Goal: Task Accomplishment & Management: Manage account settings

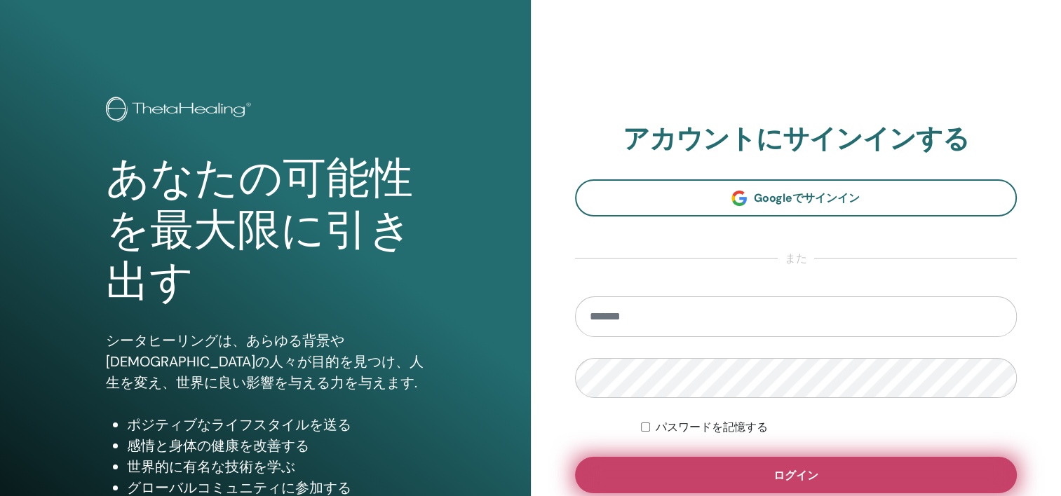
type input "**********"
click at [777, 472] on span "ログイン" at bounding box center [795, 475] width 45 height 15
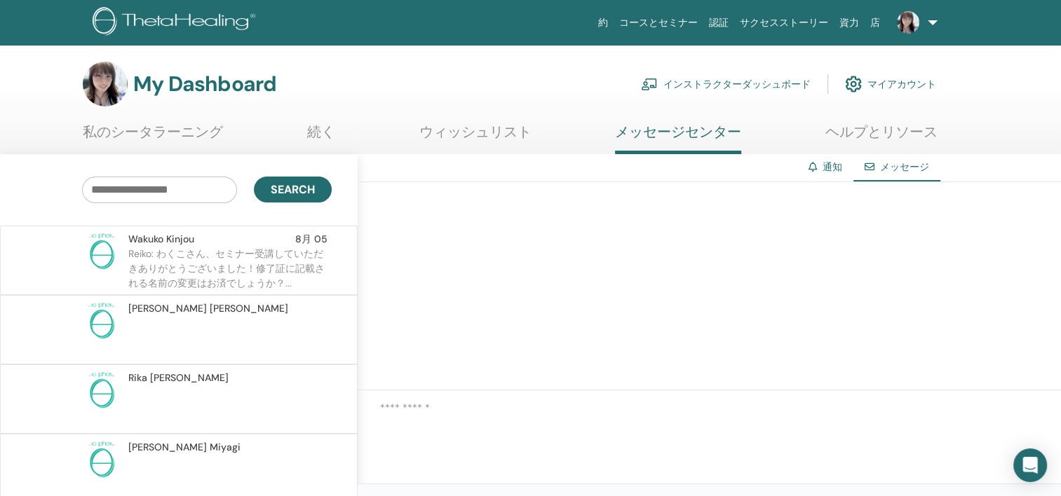
click at [487, 438] on div at bounding box center [709, 415] width 703 height 49
click at [891, 175] on div "メッセージ" at bounding box center [896, 167] width 87 height 27
click at [886, 132] on link "ヘルプとリソース" at bounding box center [881, 136] width 112 height 27
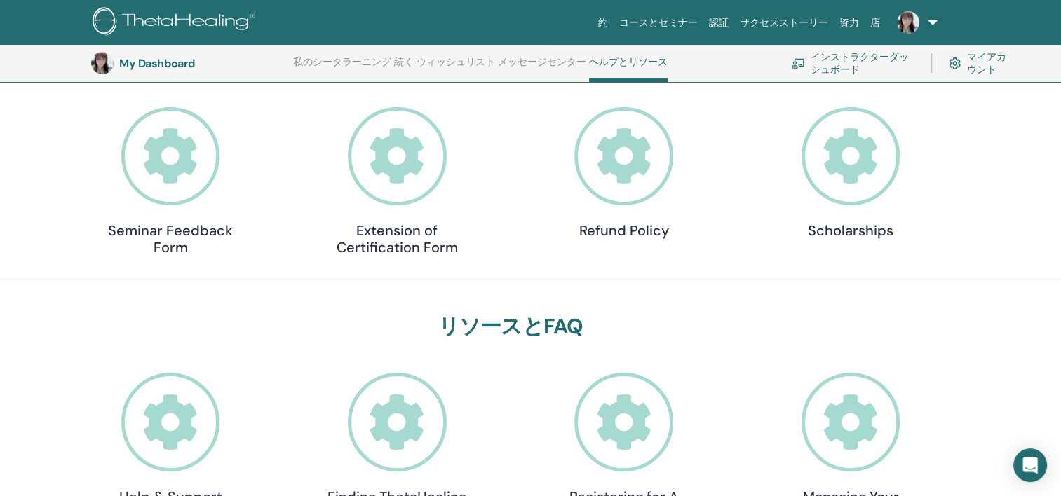
scroll to position [317, 0]
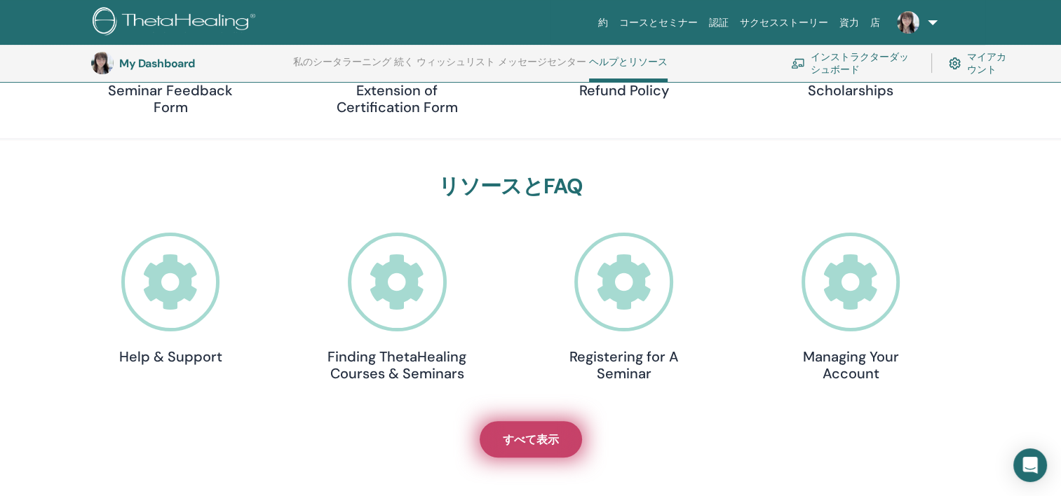
click at [532, 443] on span "すべて表示" at bounding box center [531, 440] width 56 height 15
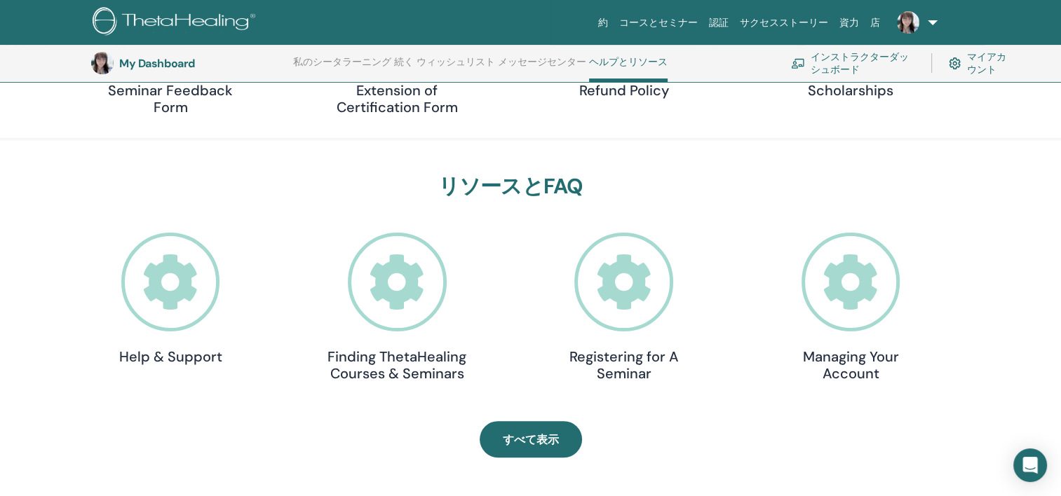
scroll to position [247, 0]
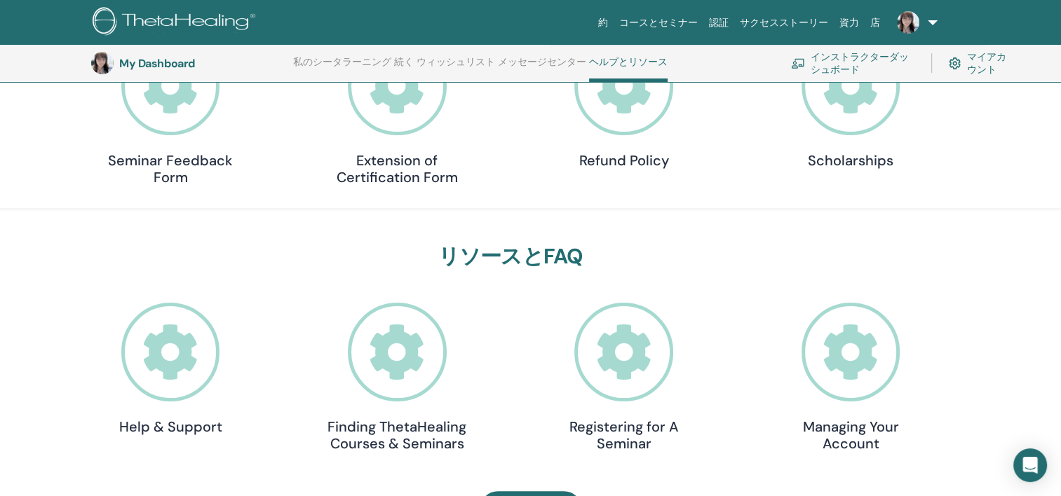
click at [844, 70] on link "インストラクターダッシュボード" at bounding box center [852, 63] width 123 height 31
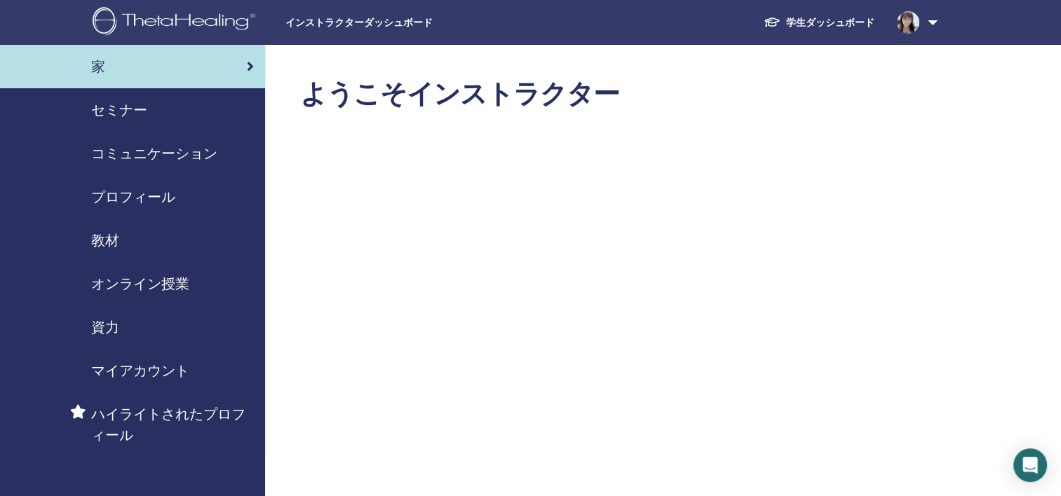
click at [99, 109] on span "セミナー" at bounding box center [119, 110] width 56 height 21
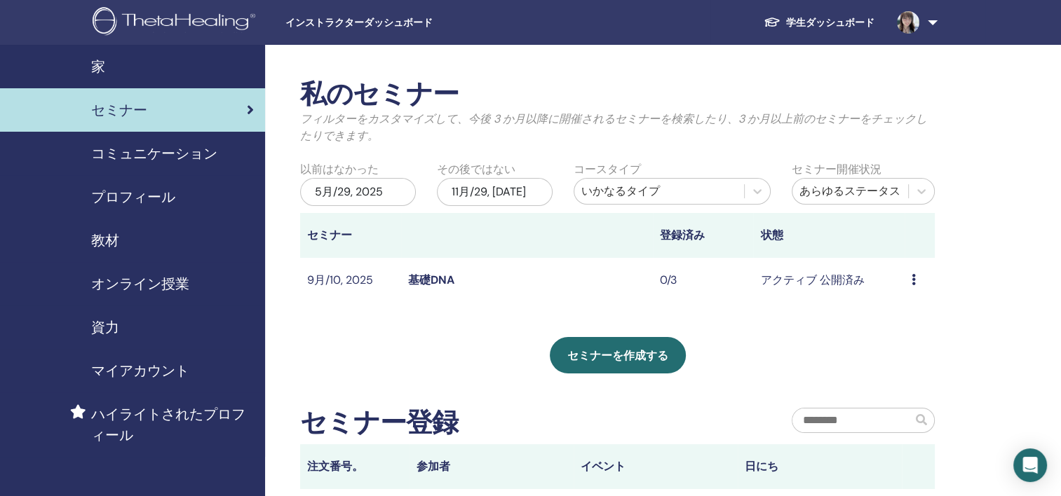
click at [431, 283] on link "基礎DNA" at bounding box center [431, 280] width 46 height 15
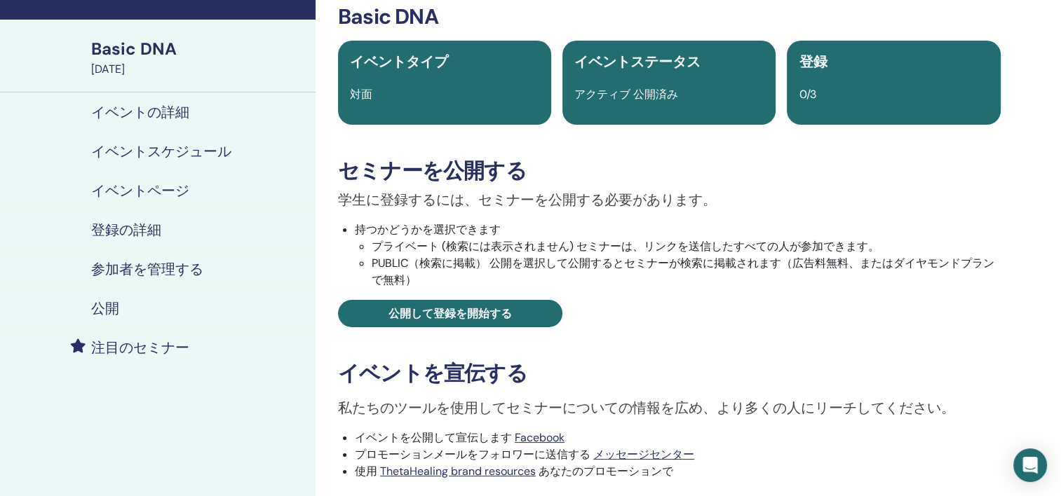
scroll to position [140, 0]
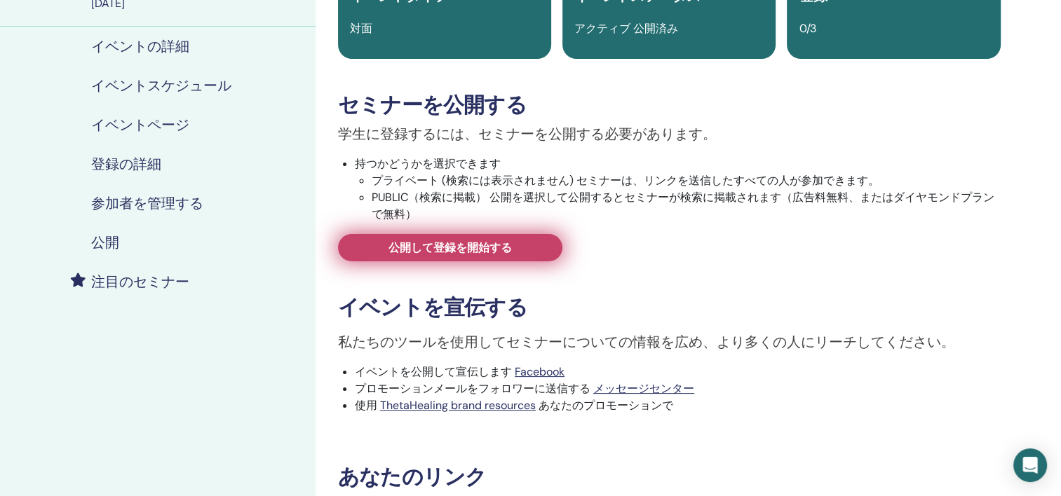
click at [460, 252] on span "公開して登録を開始する" at bounding box center [449, 248] width 123 height 15
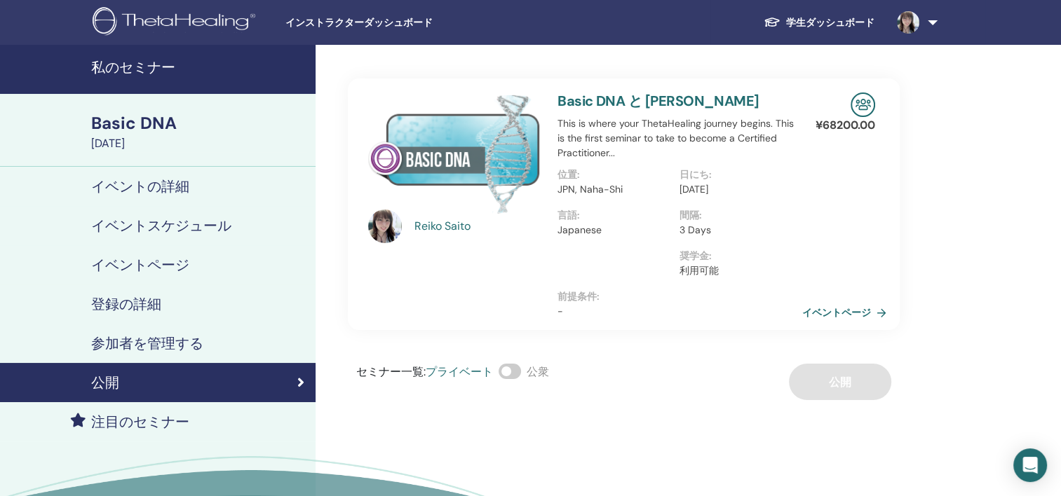
click at [156, 223] on h4 "イベントスケジュール" at bounding box center [161, 225] width 140 height 17
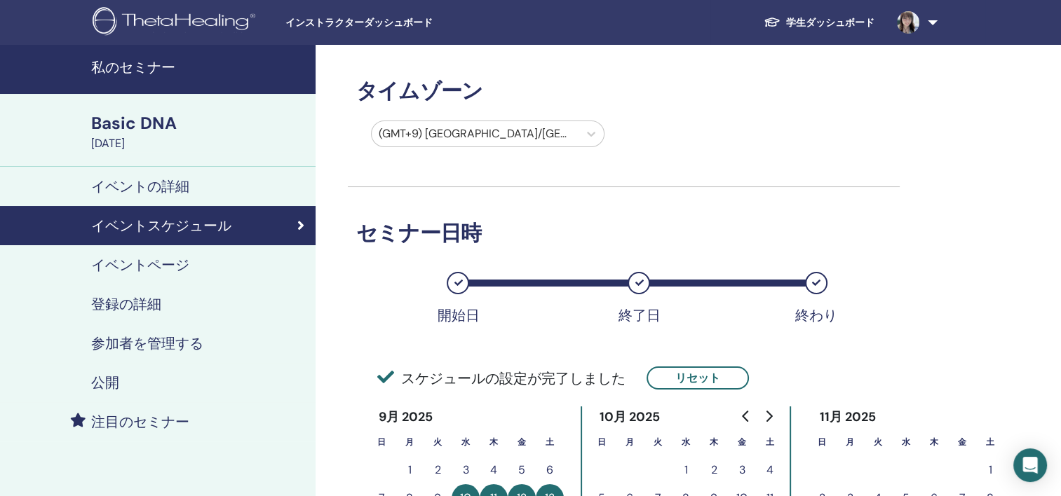
click at [119, 384] on div "公開" at bounding box center [157, 382] width 293 height 17
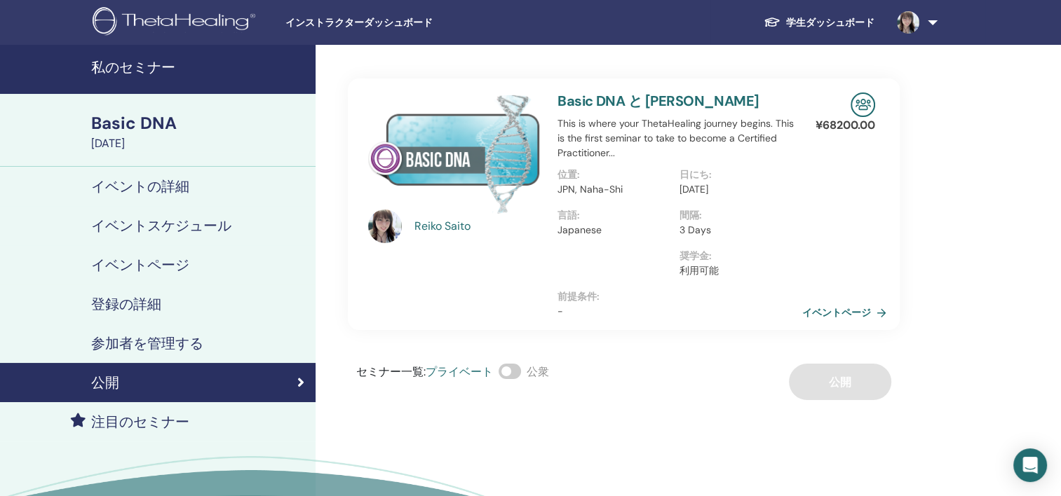
click at [111, 306] on h4 "登録の詳細" at bounding box center [126, 304] width 70 height 17
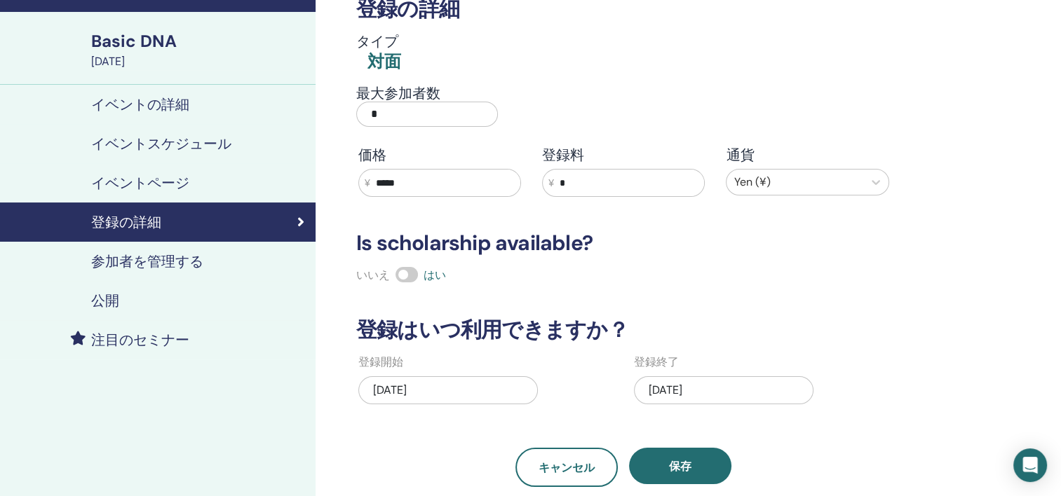
scroll to position [70, 0]
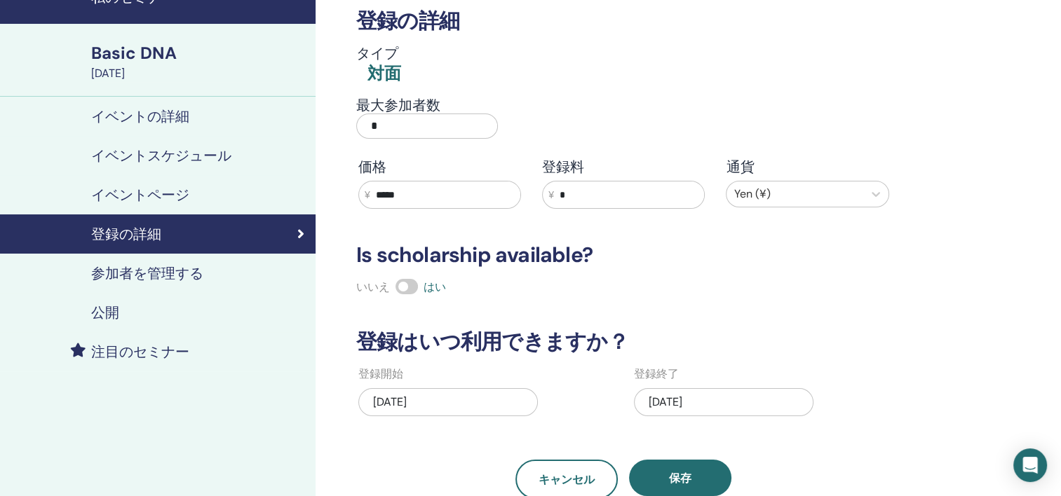
click at [147, 268] on h4 "参加者を管理する" at bounding box center [147, 273] width 112 height 17
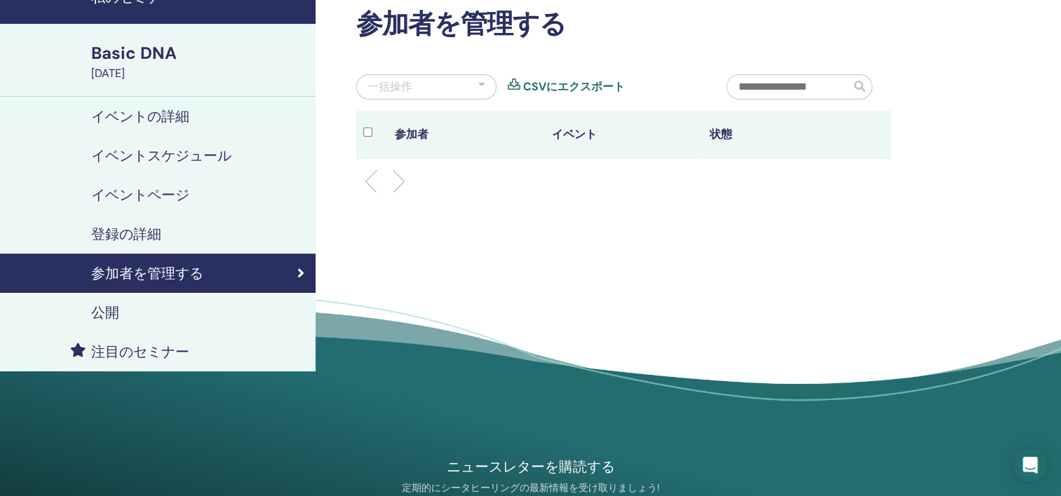
click at [145, 154] on h4 "イベントスケジュール" at bounding box center [161, 155] width 140 height 17
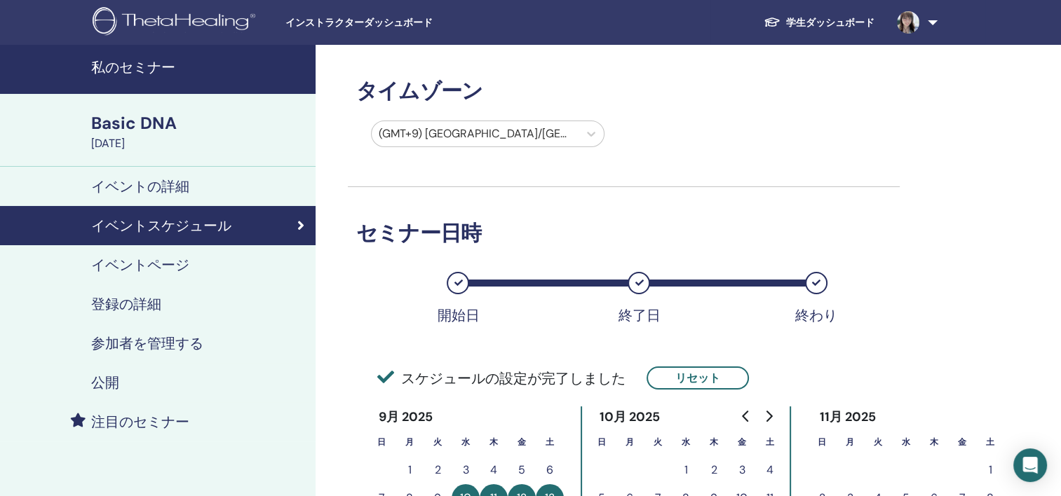
click at [184, 185] on h4 "イベントの詳細" at bounding box center [140, 186] width 98 height 17
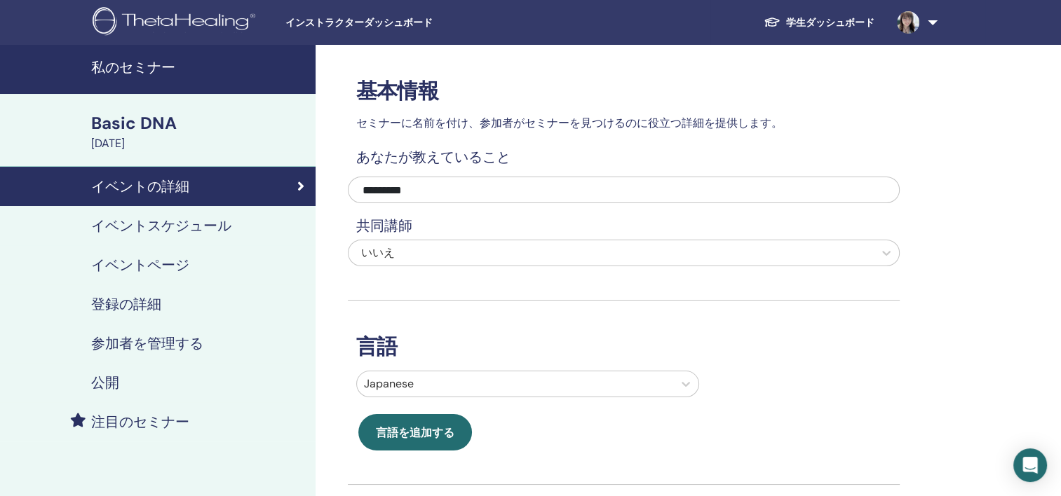
click at [140, 124] on div "Basic DNA" at bounding box center [199, 123] width 216 height 24
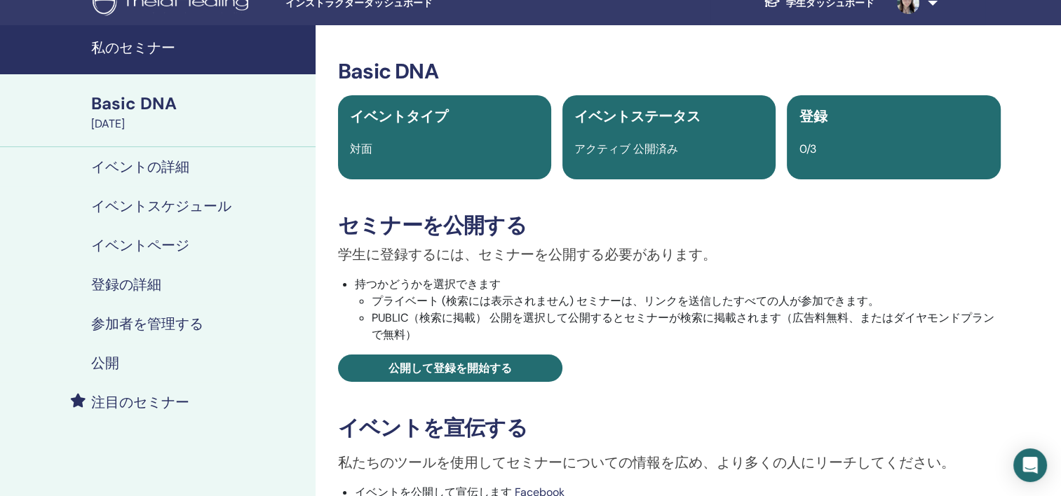
scroll to position [17, 0]
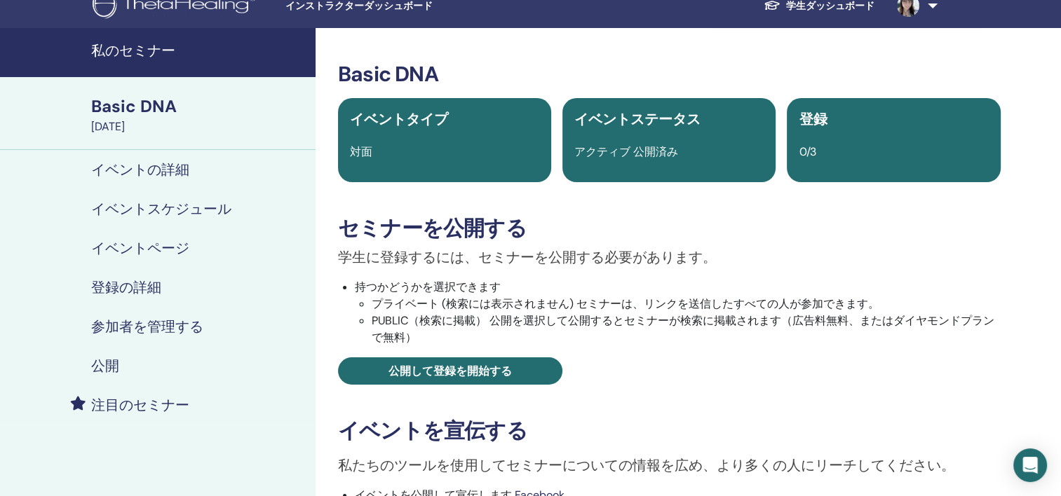
click at [165, 165] on h4 "イベントの詳細" at bounding box center [140, 169] width 98 height 17
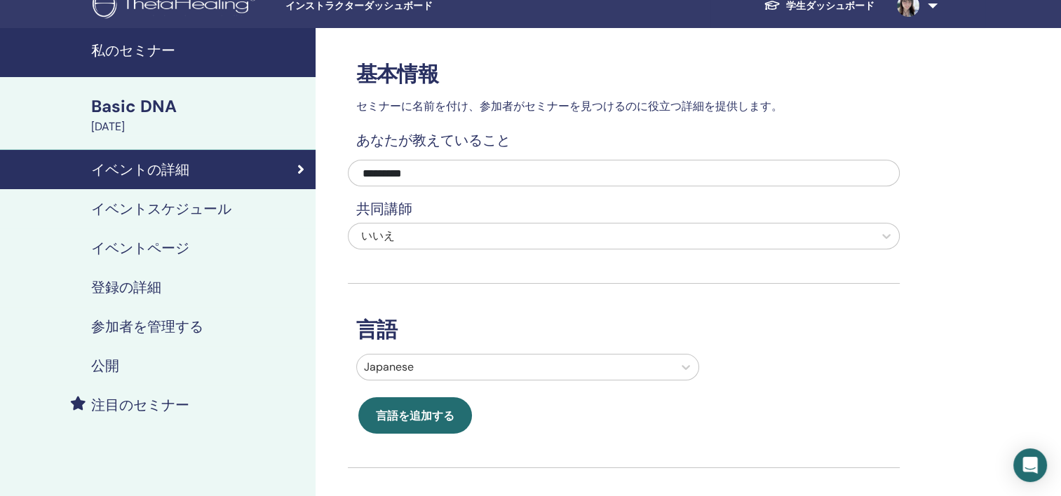
click at [174, 208] on h4 "イベントスケジュール" at bounding box center [161, 209] width 140 height 17
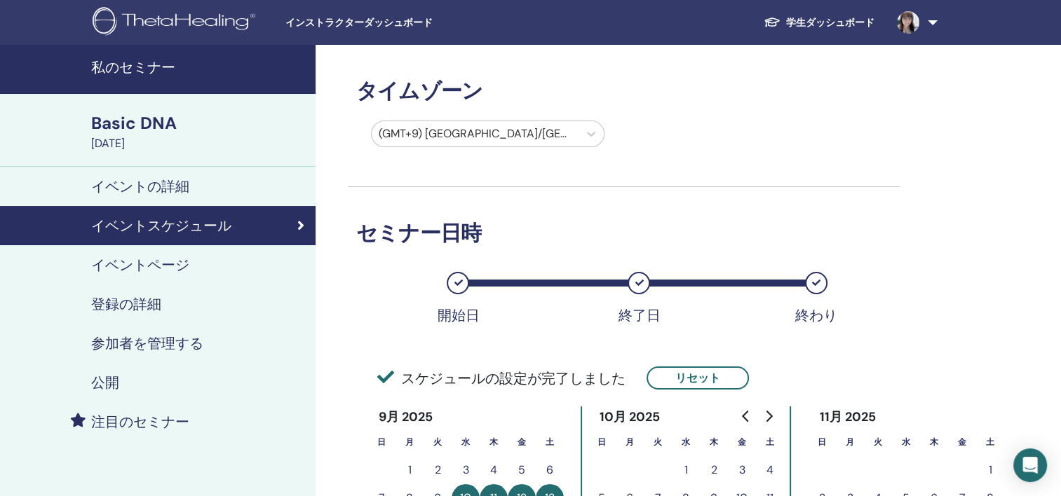
click at [146, 264] on h4 "イベントページ" at bounding box center [140, 265] width 98 height 17
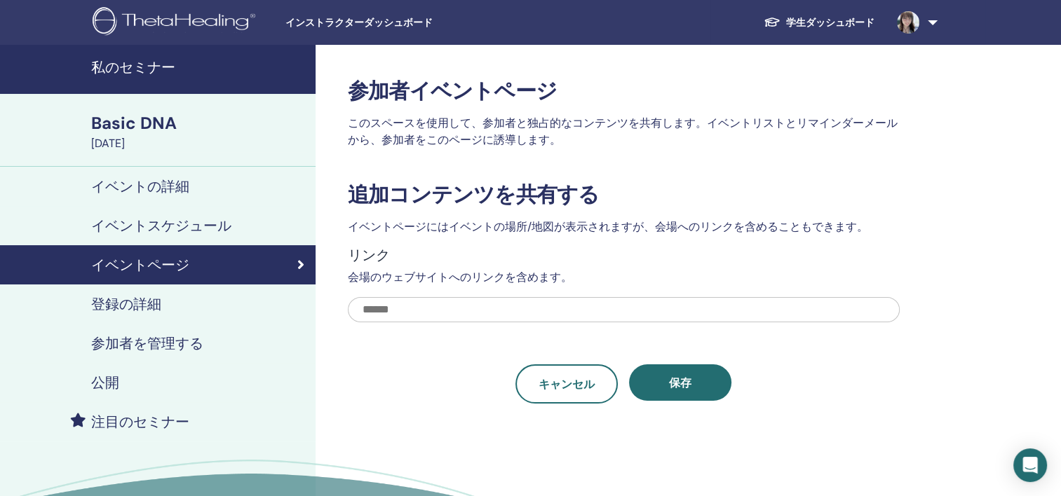
click at [122, 300] on h4 "登録の詳細" at bounding box center [126, 304] width 70 height 17
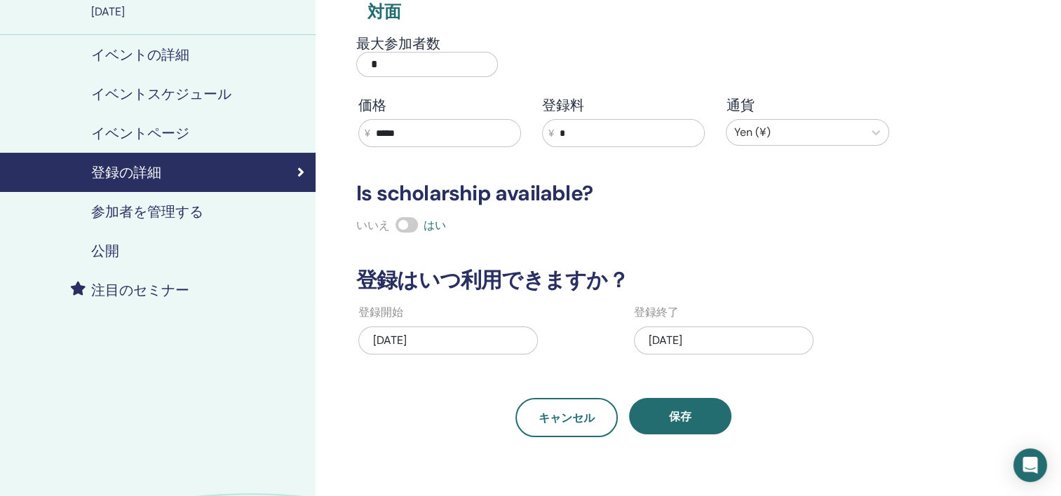
scroll to position [140, 0]
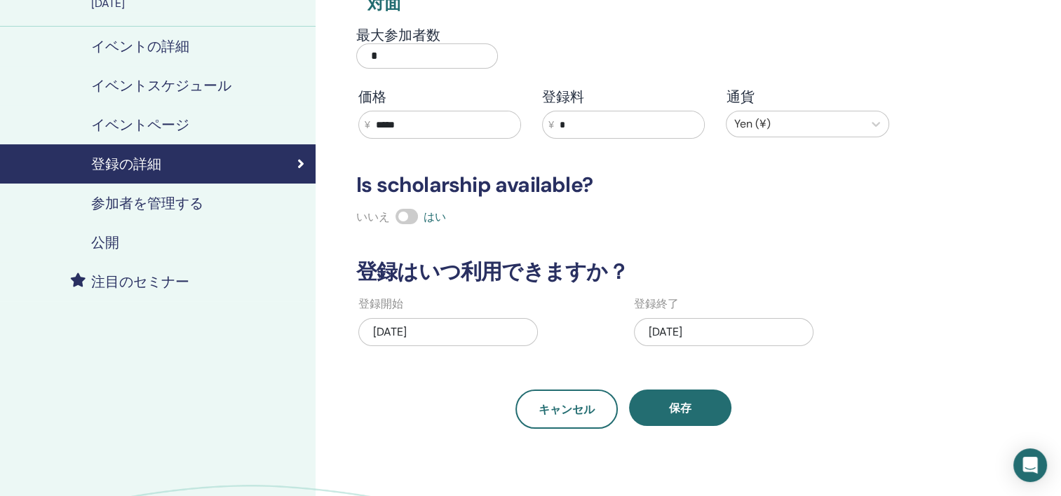
click at [175, 208] on h4 "参加者を管理する" at bounding box center [147, 203] width 112 height 17
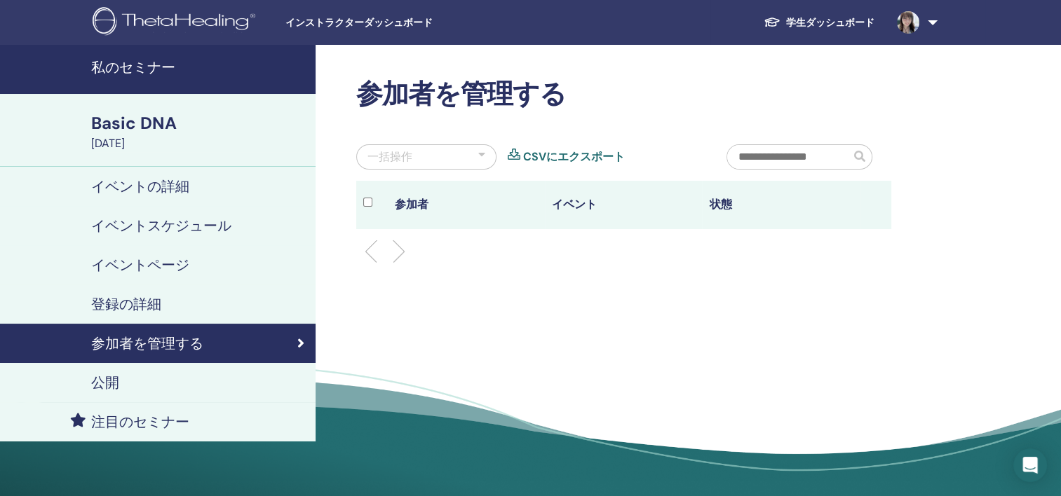
click at [398, 249] on li at bounding box center [393, 252] width 24 height 24
click at [108, 384] on h4 "公開" at bounding box center [105, 382] width 28 height 17
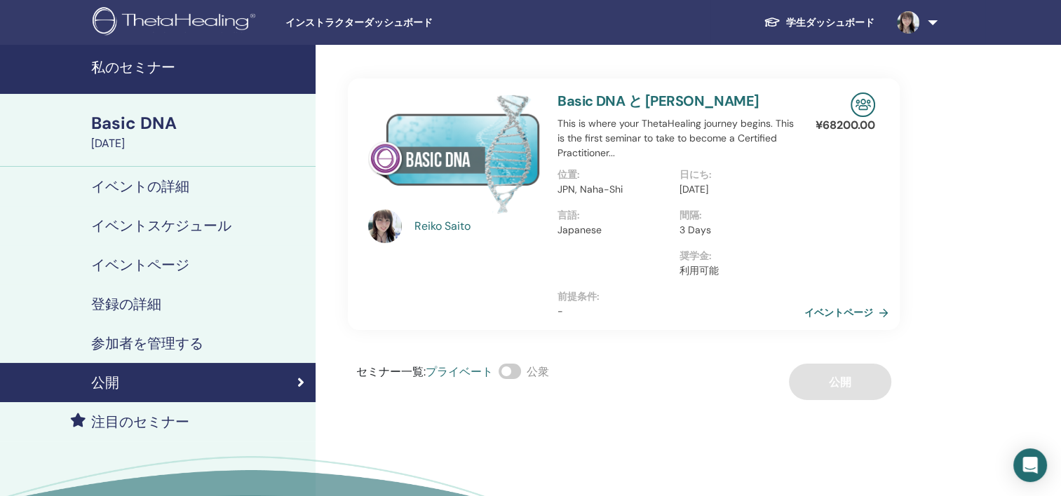
click at [831, 313] on link "イベントページ" at bounding box center [849, 312] width 90 height 21
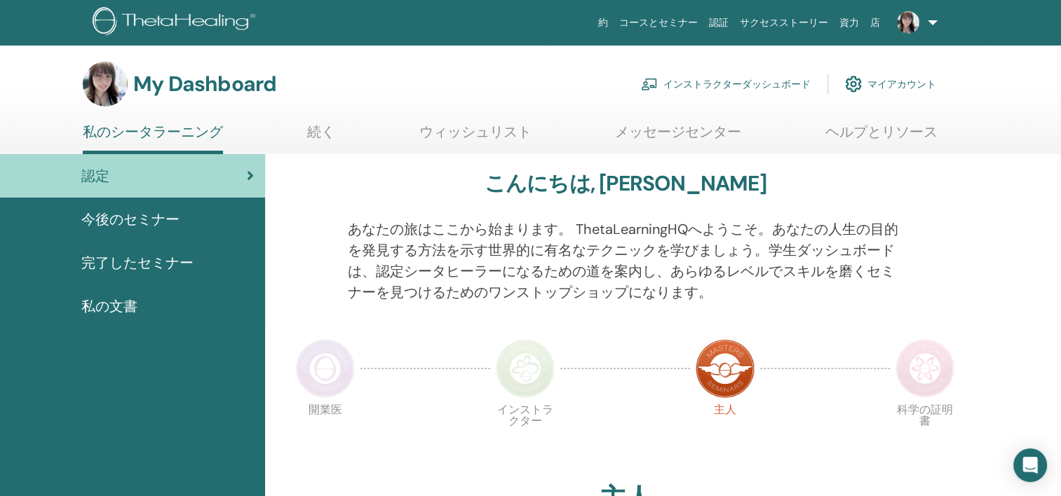
click at [738, 84] on link "インストラクターダッシュボード" at bounding box center [726, 84] width 170 height 31
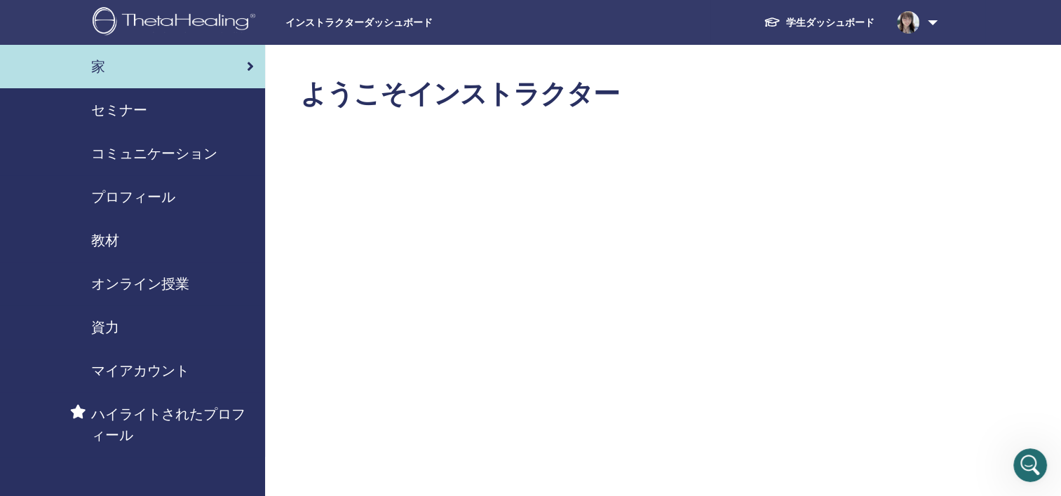
click at [107, 115] on span "セミナー" at bounding box center [119, 110] width 56 height 21
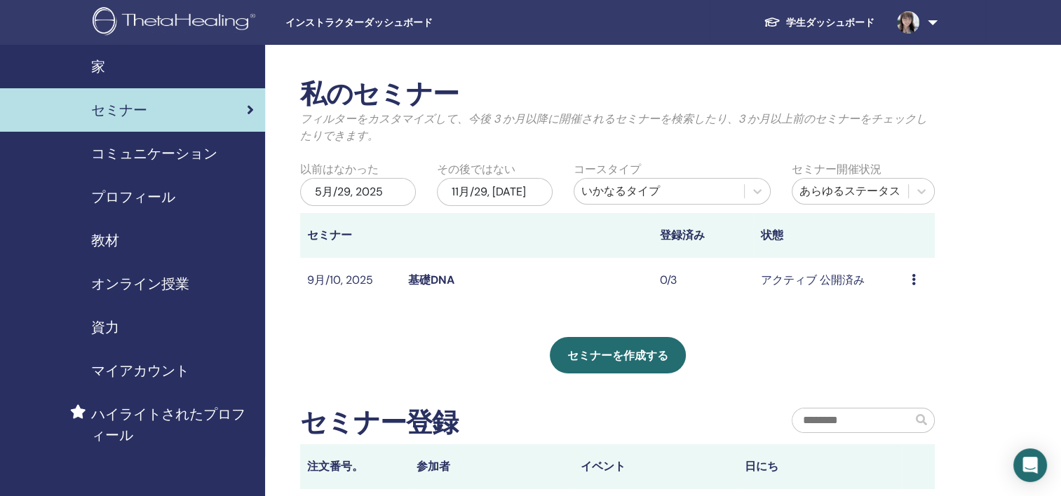
click at [438, 285] on link "基礎DNA" at bounding box center [431, 280] width 46 height 15
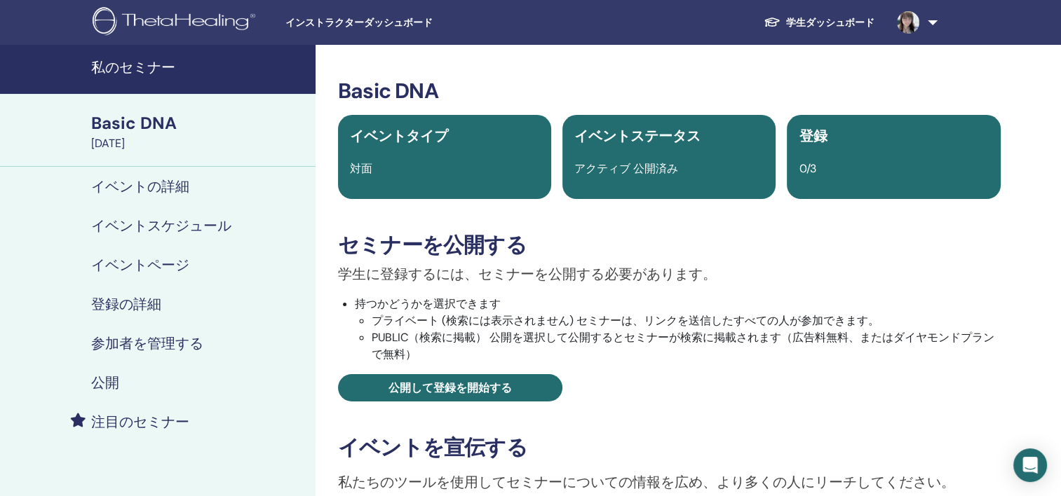
scroll to position [70, 0]
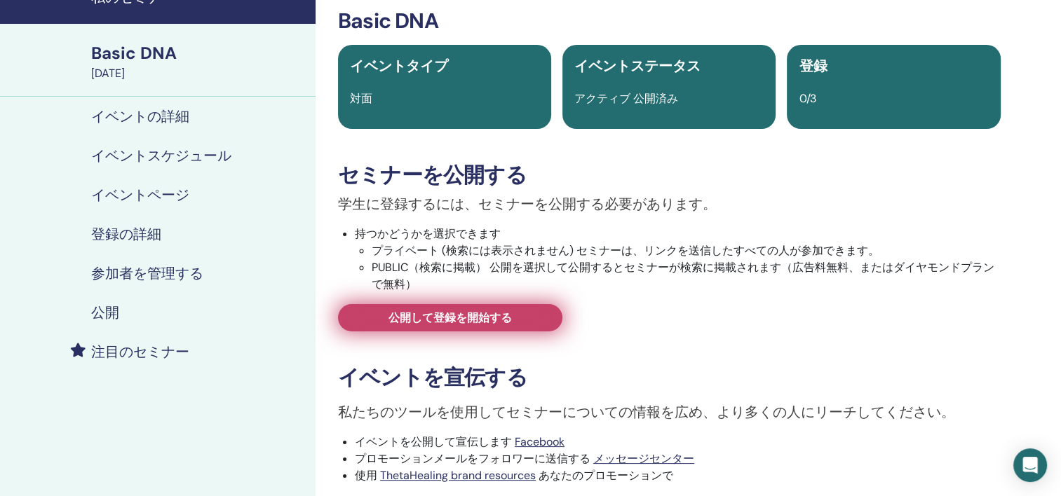
click at [476, 318] on span "公開して登録を開始する" at bounding box center [449, 318] width 123 height 15
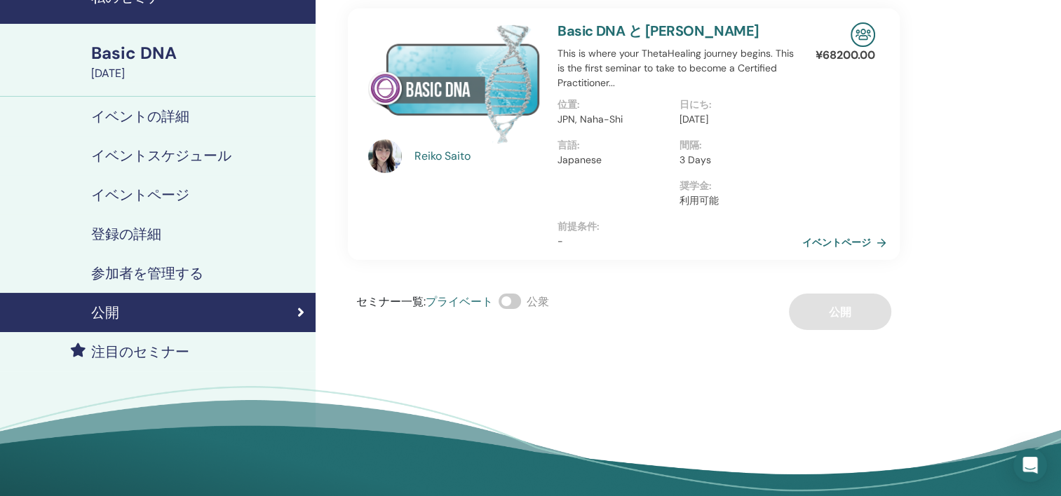
click at [838, 310] on div "セミナー一覧 : プライベート 公衆 公開" at bounding box center [624, 312] width 552 height 36
click at [473, 304] on span "プライベート" at bounding box center [459, 302] width 67 height 15
click at [506, 306] on span at bounding box center [510, 301] width 22 height 15
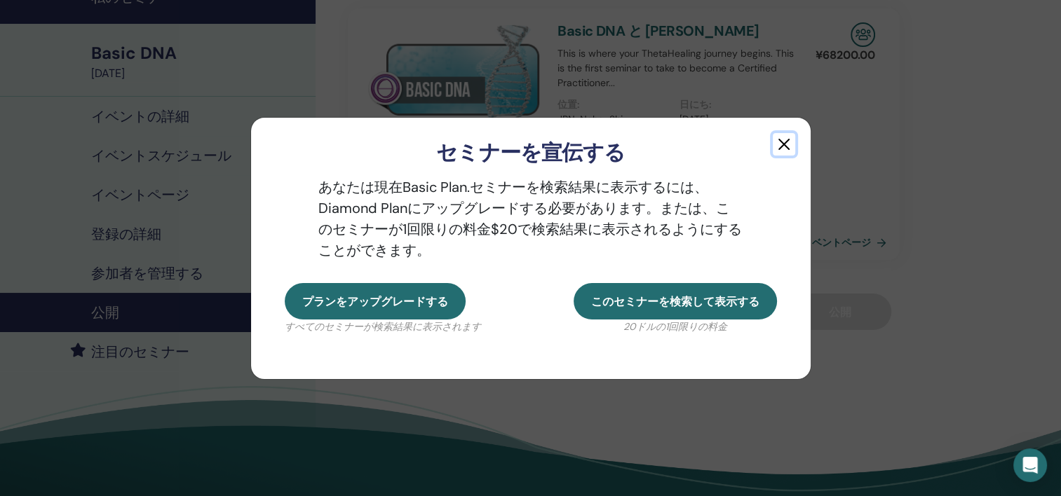
click at [783, 142] on button "button" at bounding box center [784, 144] width 22 height 22
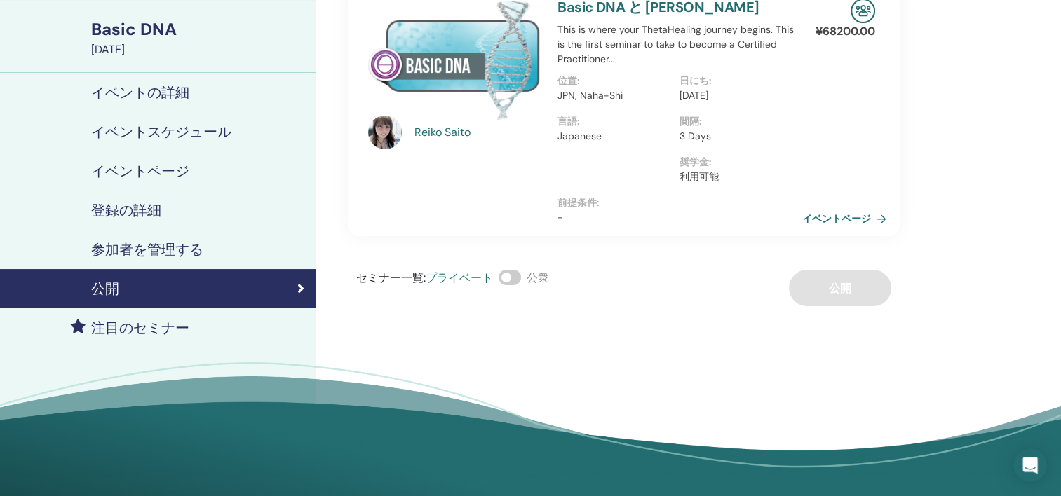
scroll to position [70, 0]
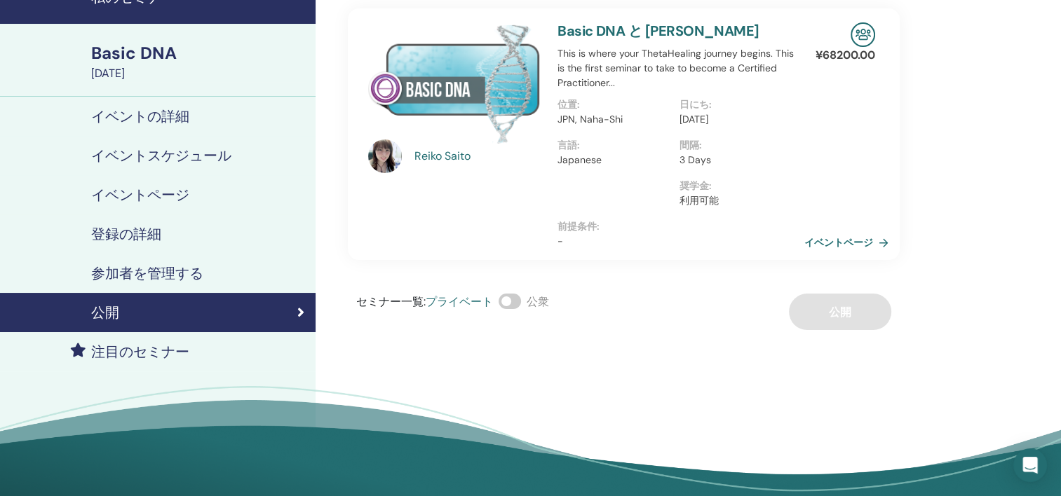
click at [825, 242] on link "イベントページ" at bounding box center [849, 242] width 90 height 21
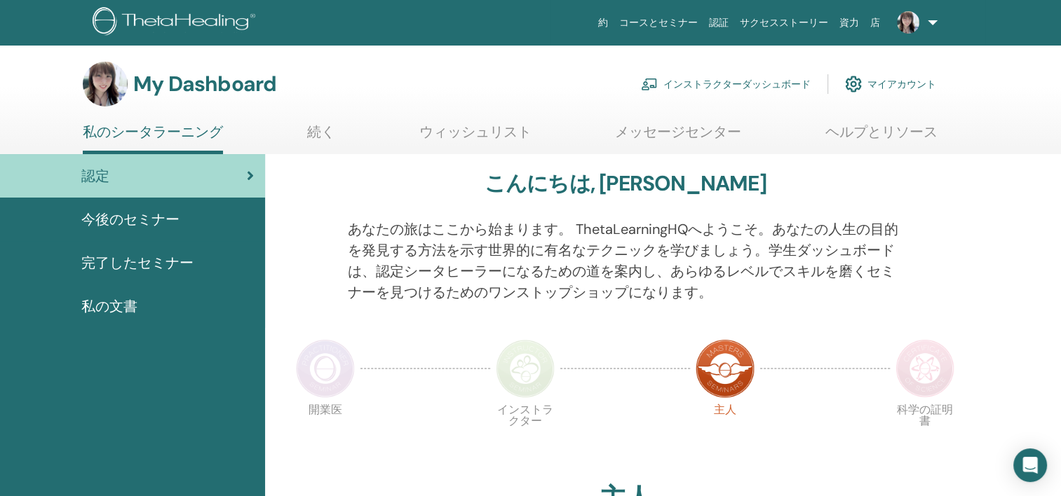
click at [762, 90] on link "インストラクターダッシュボード" at bounding box center [726, 84] width 170 height 31
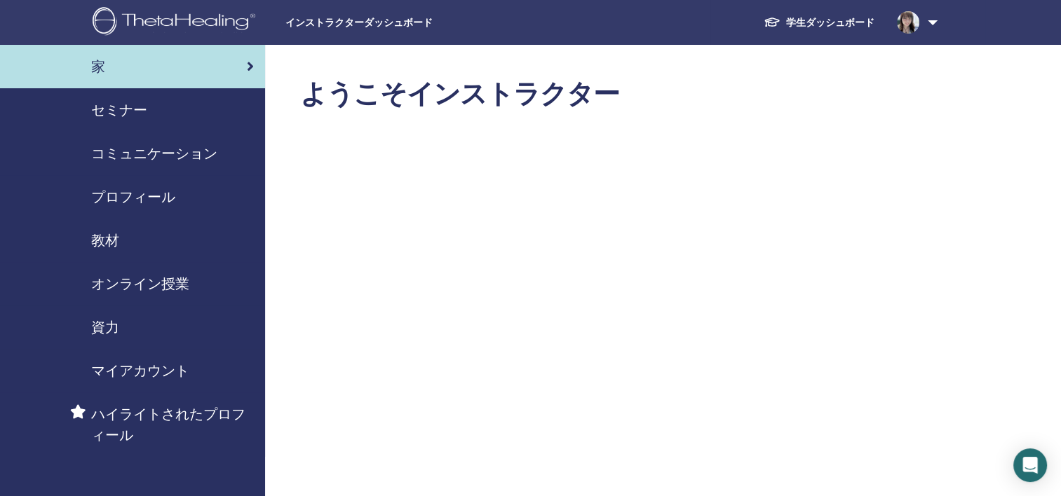
click at [104, 110] on span "セミナー" at bounding box center [119, 110] width 56 height 21
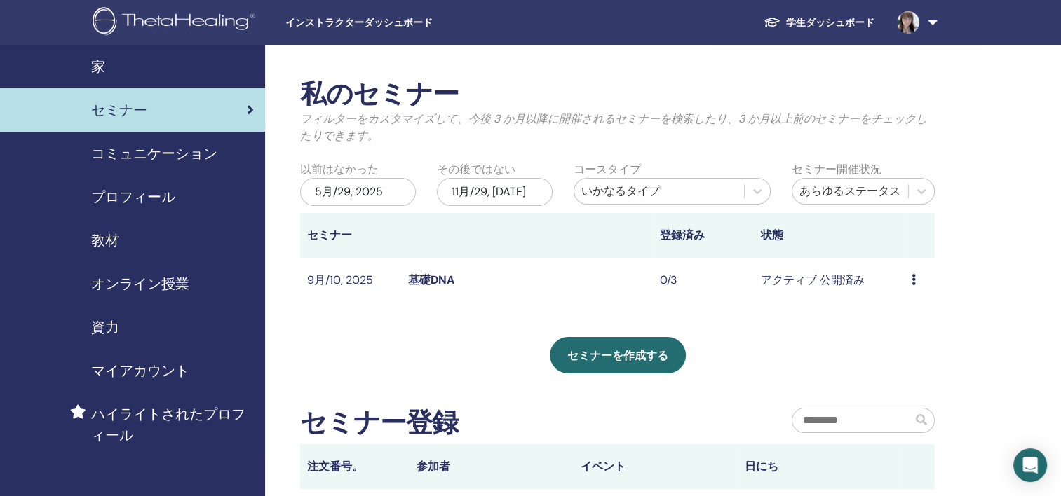
click at [339, 231] on th "セミナー" at bounding box center [350, 235] width 101 height 45
click at [435, 278] on link "基礎DNA" at bounding box center [431, 280] width 46 height 15
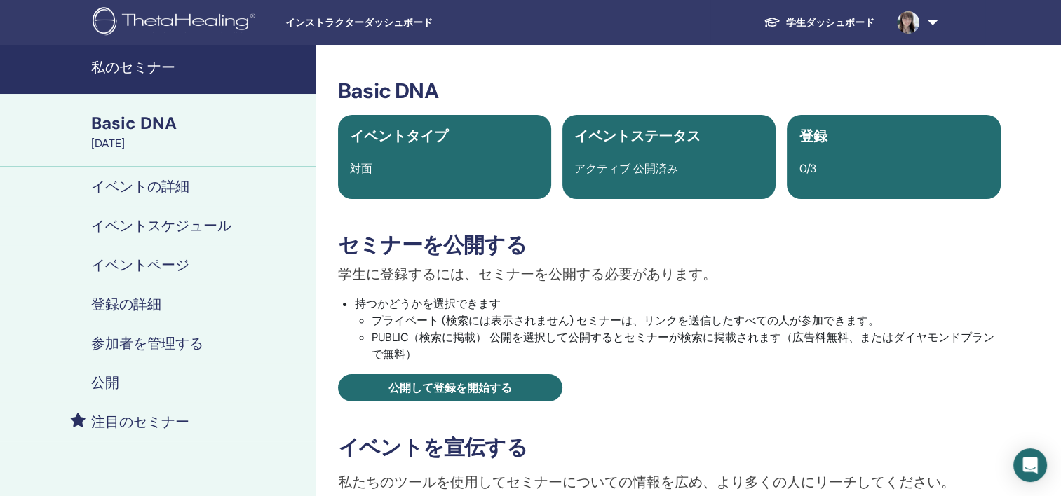
click at [663, 171] on span "アクティブ 公開済み" at bounding box center [626, 168] width 104 height 15
click at [111, 382] on h4 "公開" at bounding box center [105, 382] width 28 height 17
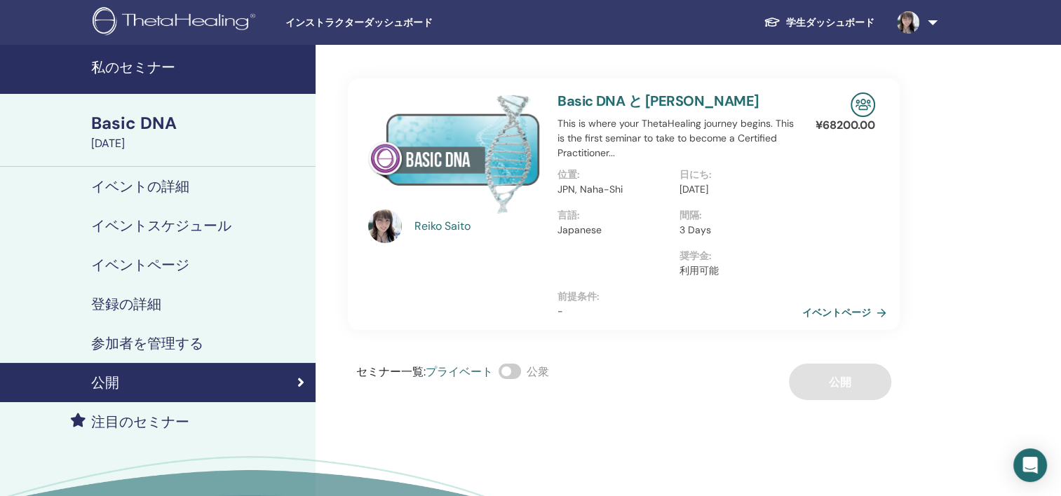
click at [449, 373] on span "プライベート" at bounding box center [459, 372] width 67 height 15
drag, startPoint x: 486, startPoint y: 373, endPoint x: 433, endPoint y: 376, distance: 53.4
click at [433, 376] on span "プライベート" at bounding box center [459, 372] width 67 height 15
click at [432, 379] on span "プライベート" at bounding box center [459, 372] width 67 height 15
click at [496, 372] on div "セミナー一覧 : プライベート 公衆" at bounding box center [452, 382] width 193 height 36
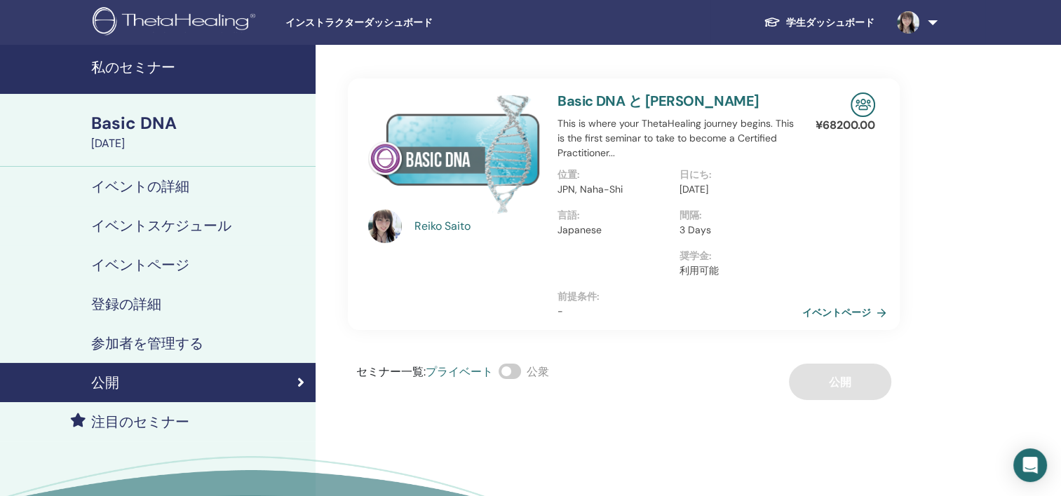
click at [140, 344] on h4 "参加者を管理する" at bounding box center [147, 343] width 112 height 17
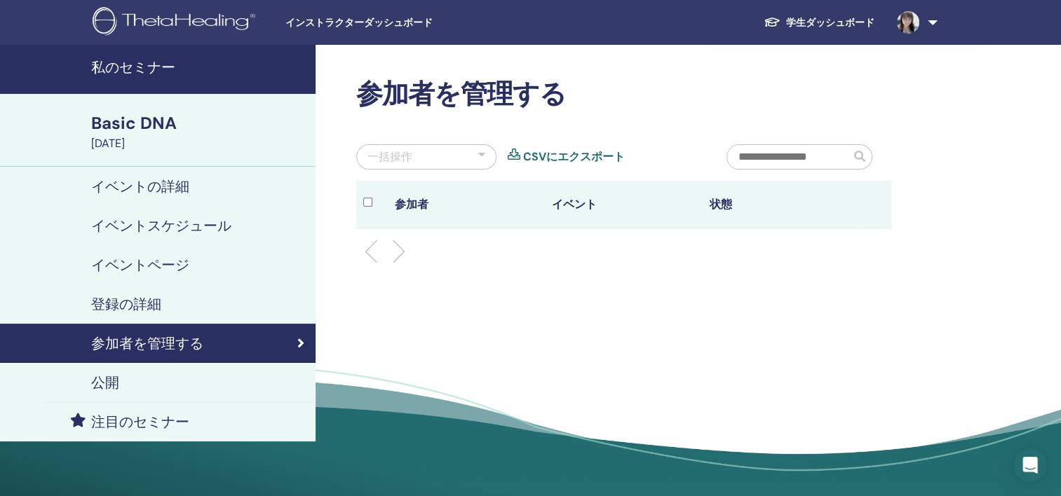
click at [125, 306] on h4 "登録の詳細" at bounding box center [126, 304] width 70 height 17
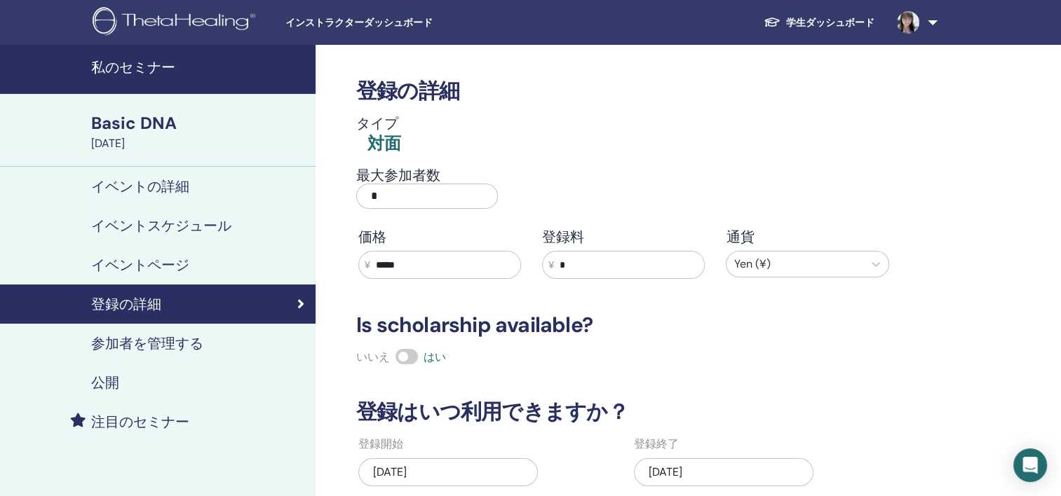
click at [154, 188] on h4 "イベントの詳細" at bounding box center [140, 186] width 98 height 17
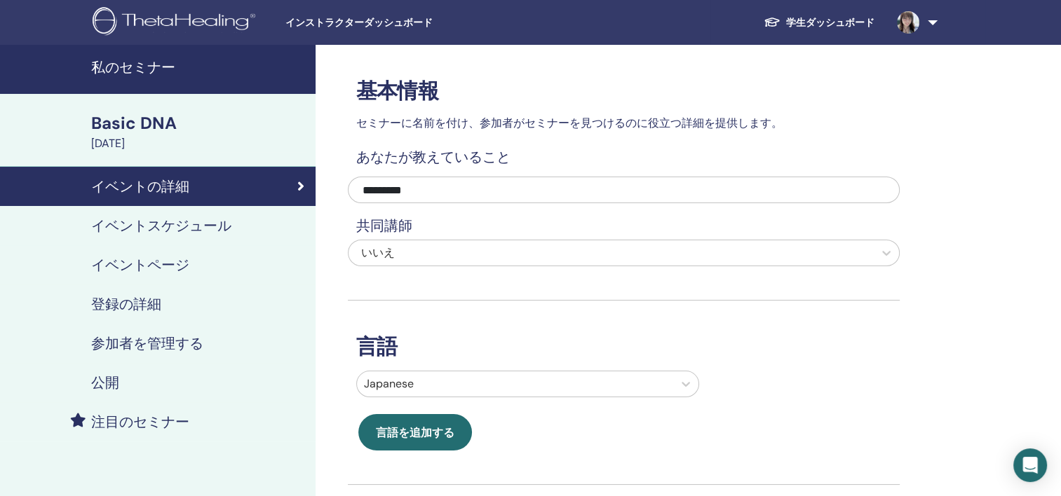
click at [171, 229] on h4 "イベントスケジュール" at bounding box center [161, 225] width 140 height 17
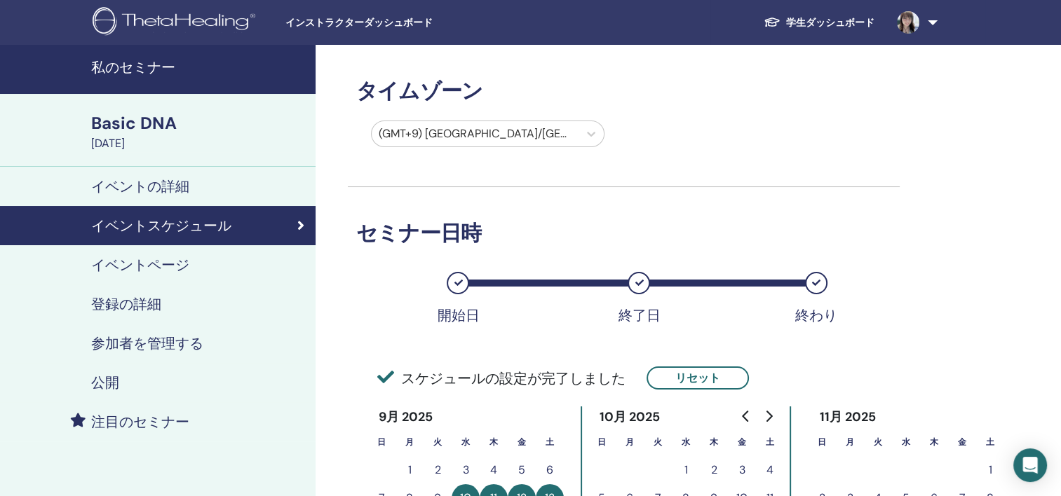
click at [164, 130] on div "Basic DNA" at bounding box center [199, 123] width 216 height 24
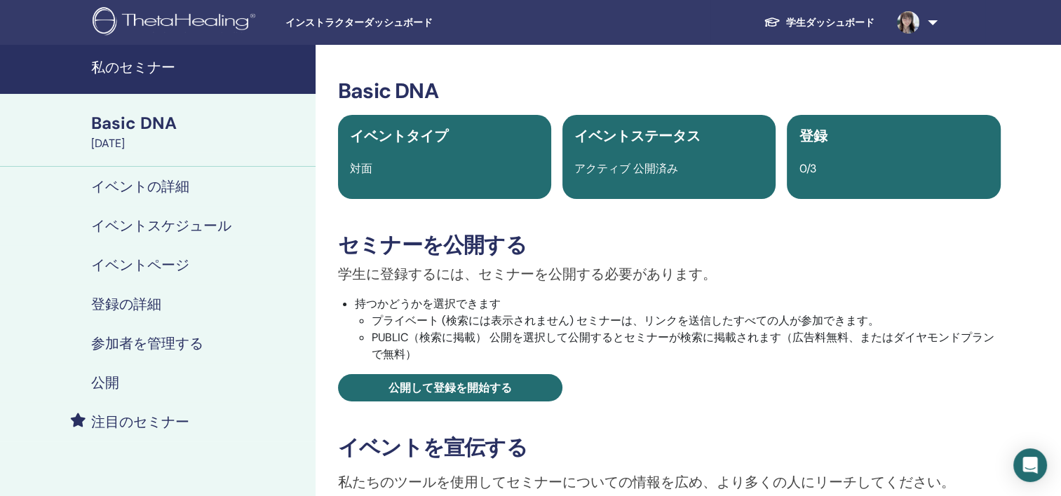
click at [736, 431] on div "Basic DNA イベントタイプ 対面 イベントステータス アクティブ 公開済み 登録 0/3 セミナーを公開する 学生に登録するには、セミナーを公開する必…" at bounding box center [669, 385] width 691 height 612
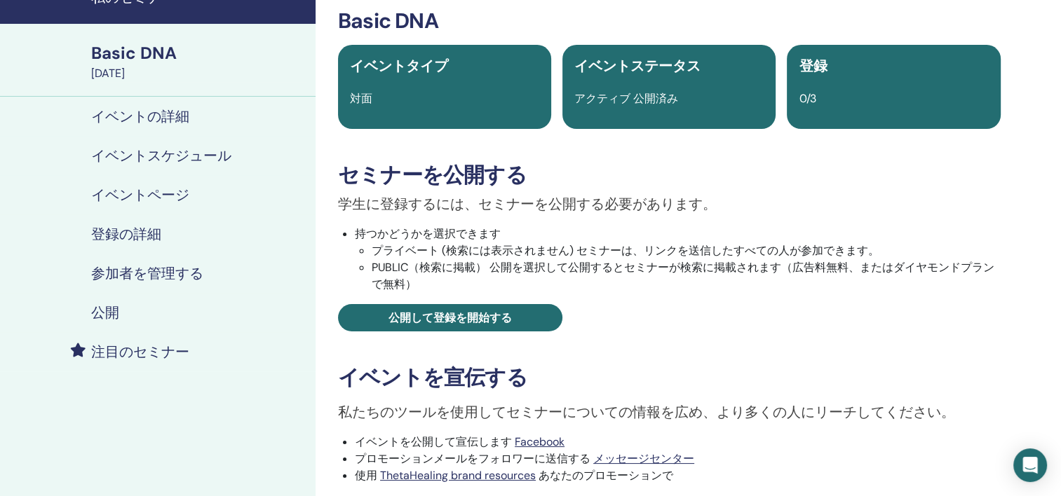
scroll to position [140, 0]
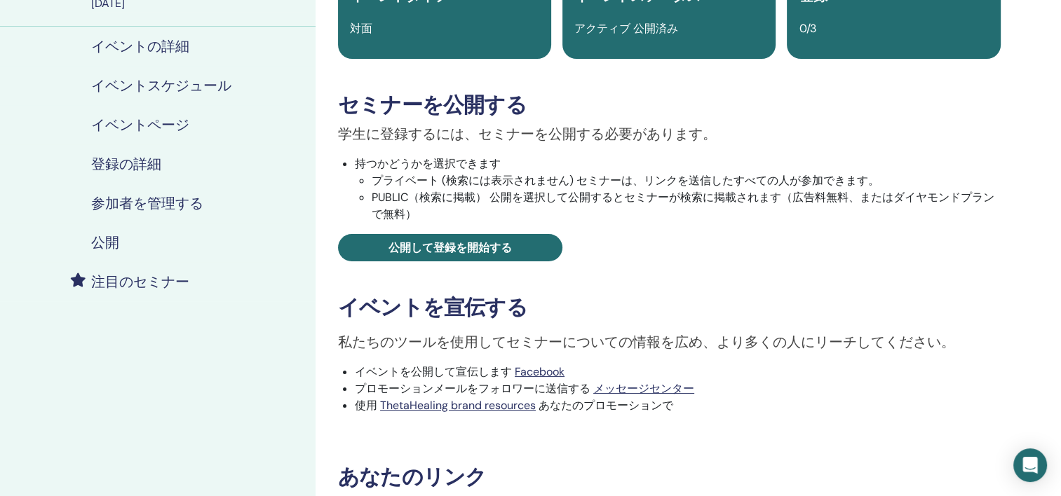
click at [372, 180] on li "プライベート (検索には表示されません) セミナーは、リンクを送信したすべての人が参加できます。" at bounding box center [686, 180] width 629 height 17
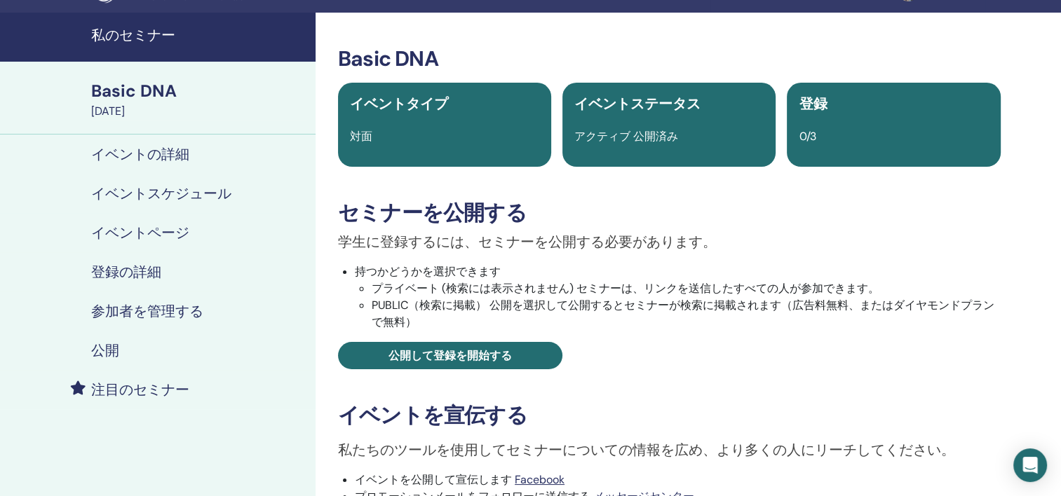
scroll to position [0, 0]
